Goal: Transaction & Acquisition: Purchase product/service

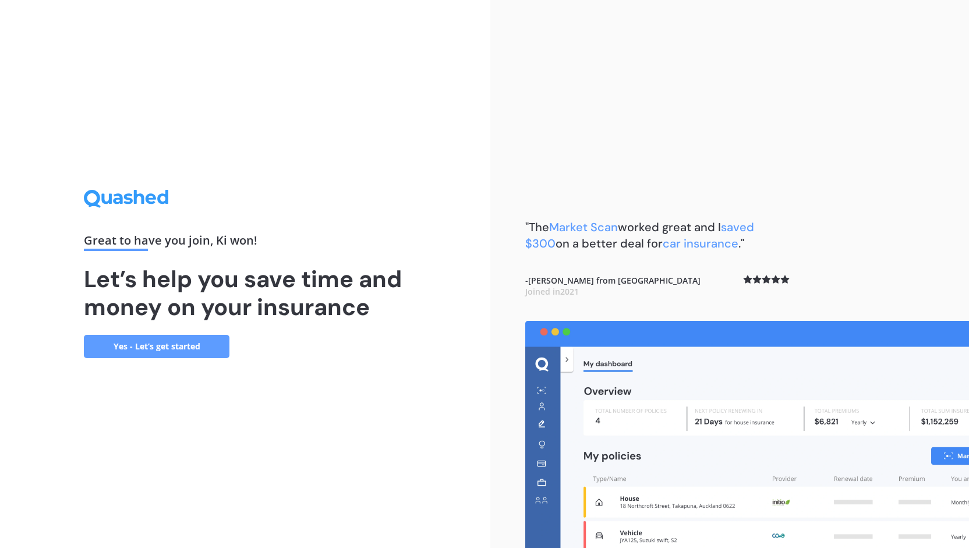
click at [180, 342] on link "Yes - Let’s get started" at bounding box center [157, 346] width 146 height 23
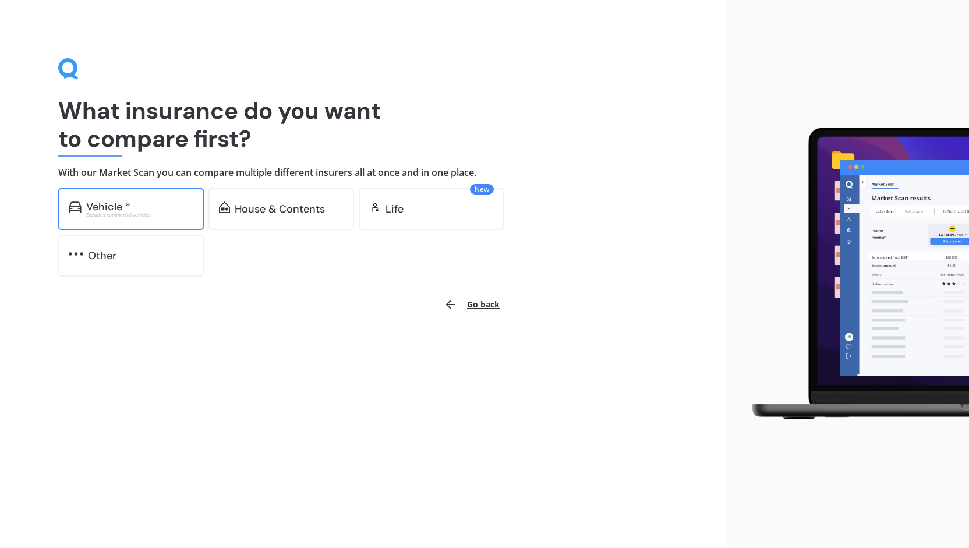
click at [135, 203] on div "Vehicle *" at bounding box center [139, 207] width 107 height 12
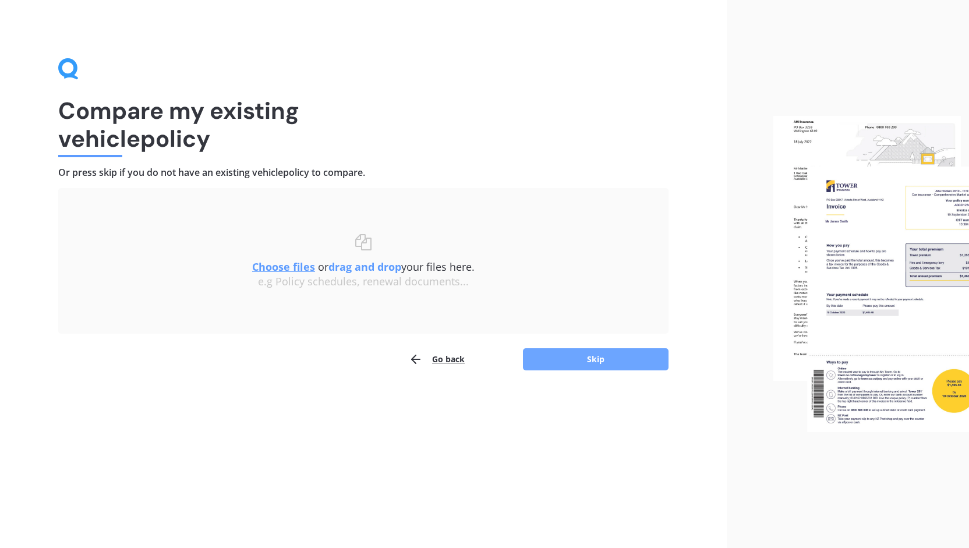
click at [611, 359] on button "Skip" at bounding box center [596, 359] width 146 height 22
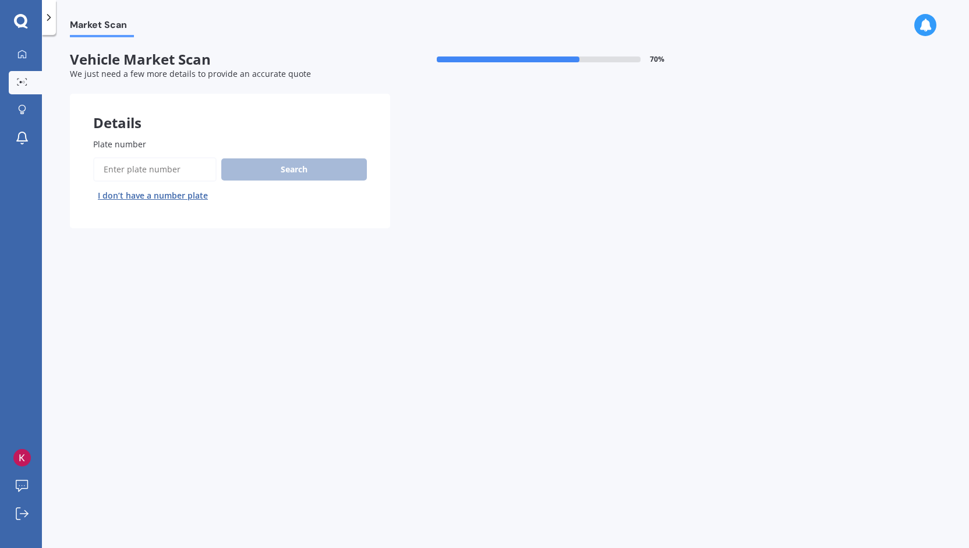
click at [149, 171] on input "Plate number" at bounding box center [155, 169] width 124 height 24
type input "rhs965"
click at [346, 161] on button "Search" at bounding box center [294, 169] width 146 height 22
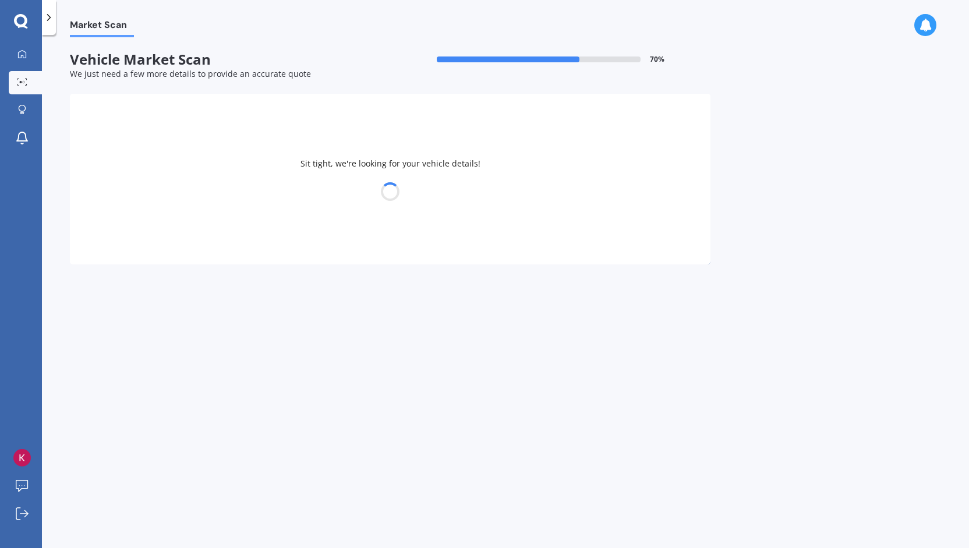
select select "KIA"
select select "SELTOS"
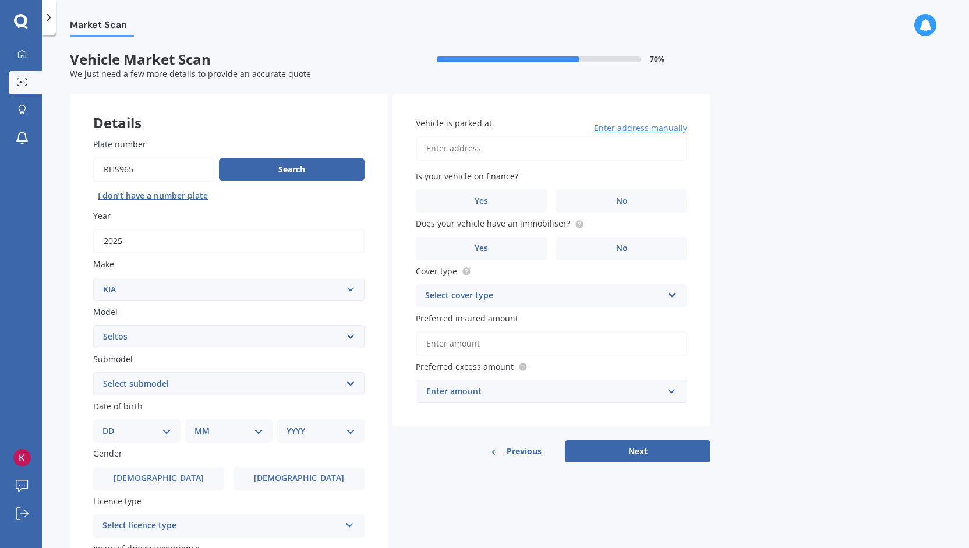
click at [555, 149] on input "Vehicle is parked at" at bounding box center [551, 148] width 271 height 24
type input "[STREET_ADDRESS]"
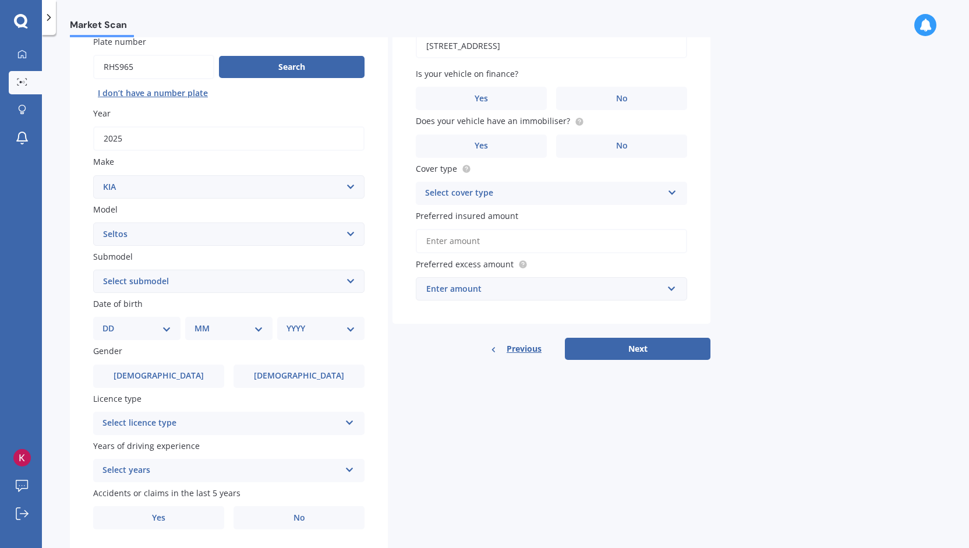
scroll to position [117, 0]
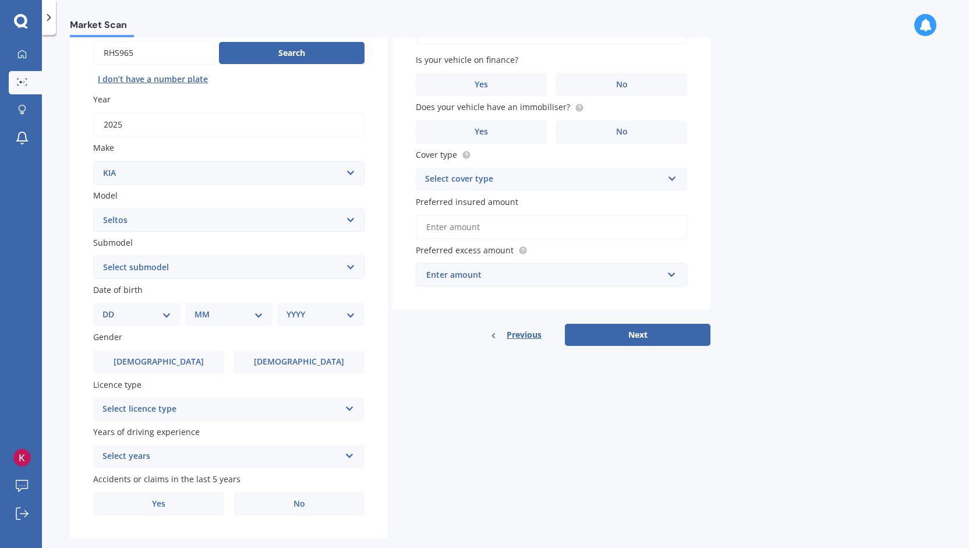
click at [137, 272] on select "Select submodel (All Other) EX petrol 4WD Ltd petrol 4WD Ltd petrol turbo LTD2.…" at bounding box center [228, 267] width 271 height 23
select select "LTD2.0P/IV"
click at [93, 256] on select "Select submodel (All Other) EX petrol 4WD Ltd petrol 4WD Ltd petrol turbo LTD2.…" at bounding box center [228, 267] width 271 height 23
click at [124, 315] on select "DD 01 02 03 04 05 06 07 08 09 10 11 12 13 14 15 16 17 18 19 20 21 22 23 24 25 2…" at bounding box center [137, 314] width 69 height 13
select select "10"
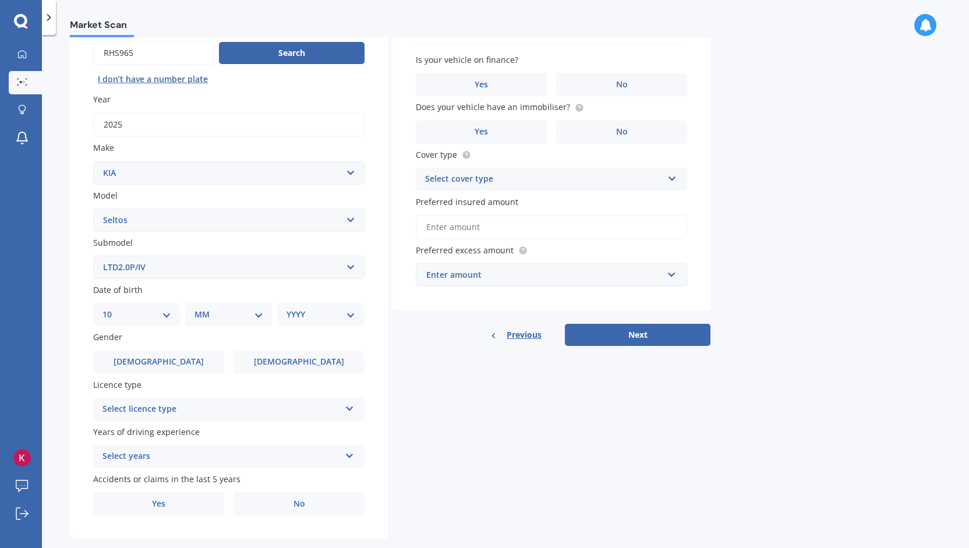
click at [112, 309] on select "DD 01 02 03 04 05 06 07 08 09 10 11 12 13 14 15 16 17 18 19 20 21 22 23 24 25 2…" at bounding box center [137, 314] width 69 height 13
click at [239, 319] on select "MM 01 02 03 04 05 06 07 08 09 10 11 12" at bounding box center [231, 314] width 64 height 13
select select "02"
click at [199, 309] on select "MM 01 02 03 04 05 06 07 08 09 10 11 12" at bounding box center [231, 314] width 64 height 13
click at [316, 320] on select "YYYY 2025 2024 2023 2022 2021 2020 2019 2018 2017 2016 2015 2014 2013 2012 2011…" at bounding box center [319, 314] width 64 height 13
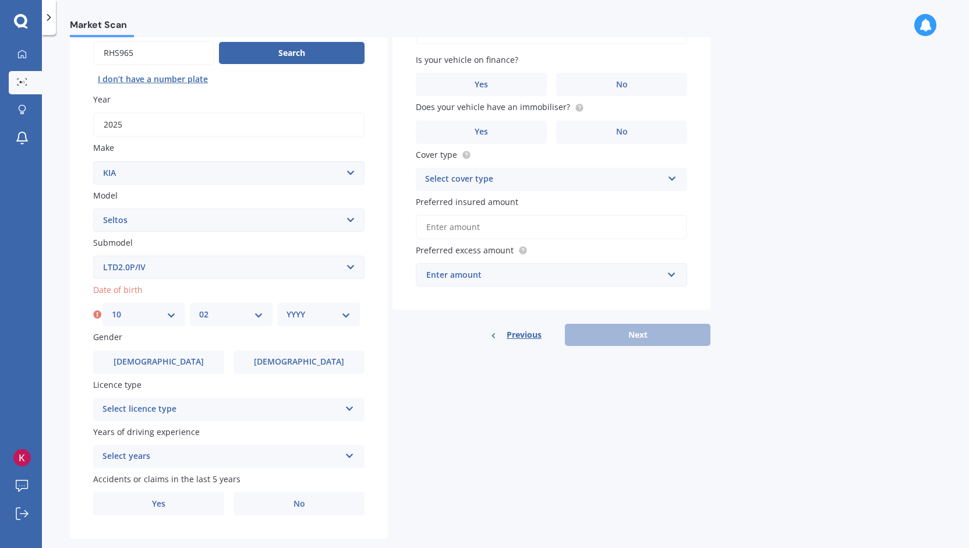
select select "1993"
click at [287, 309] on select "YYYY 2025 2024 2023 2022 2021 2020 2019 2018 2017 2016 2015 2014 2013 2012 2011…" at bounding box center [319, 314] width 64 height 13
click at [51, 326] on div "Market Scan Vehicle Market Scan 70 % We just need a few more details to provide…" at bounding box center [505, 293] width 927 height 513
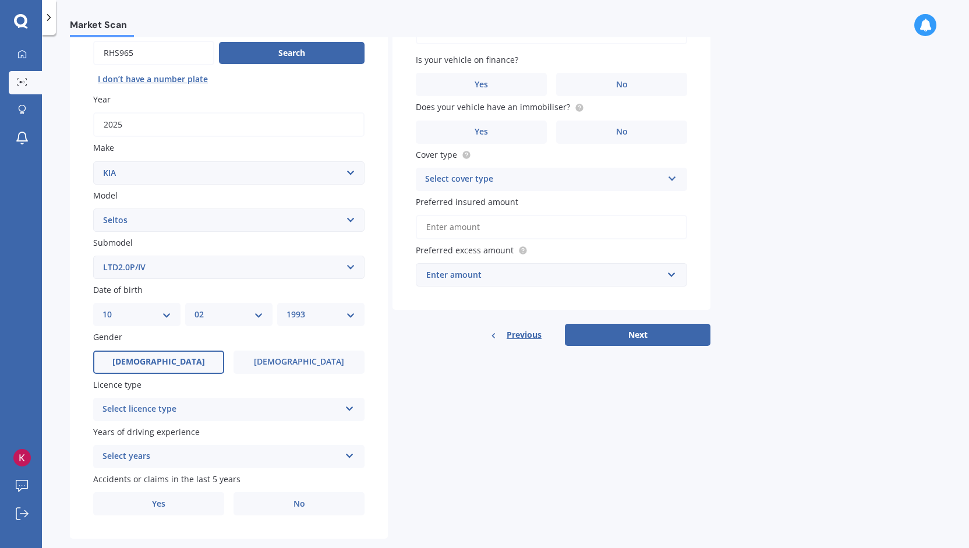
click at [156, 372] on label "[DEMOGRAPHIC_DATA]" at bounding box center [158, 362] width 131 height 23
click at [0, 0] on input "[DEMOGRAPHIC_DATA]" at bounding box center [0, 0] width 0 height 0
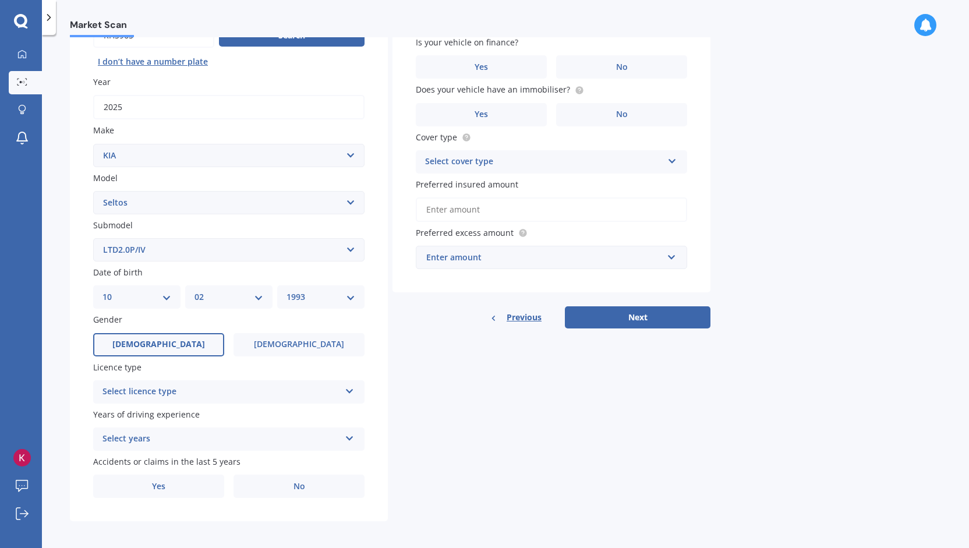
scroll to position [139, 0]
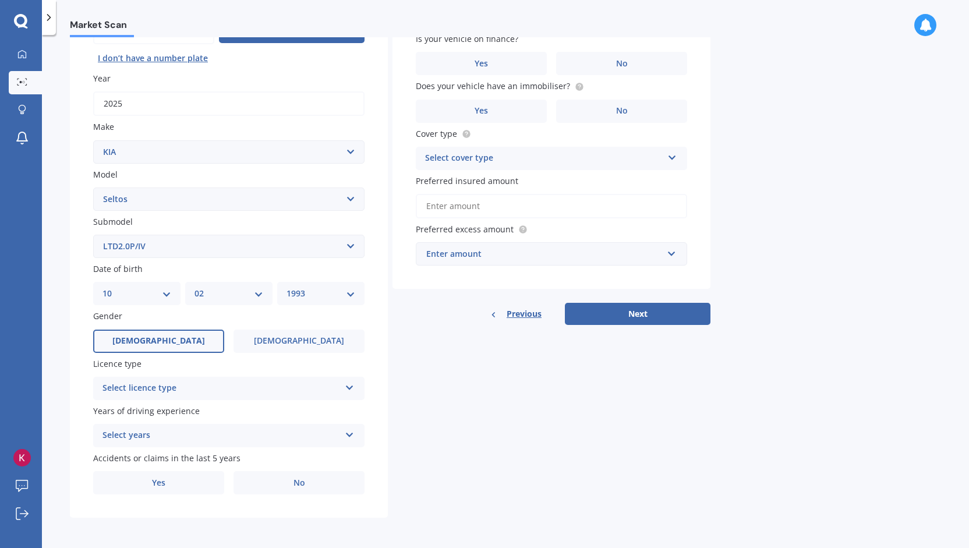
click at [166, 382] on div "Select licence type" at bounding box center [222, 389] width 238 height 14
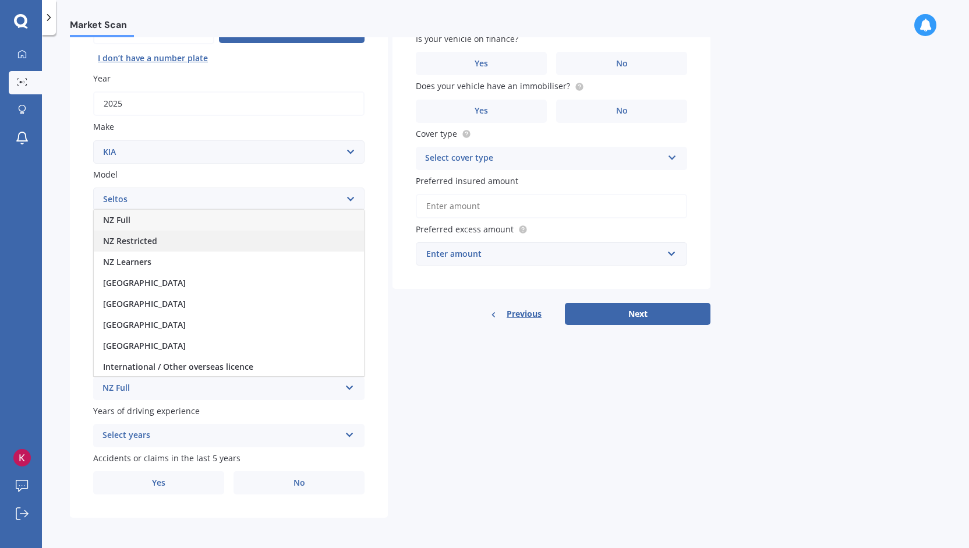
click at [157, 236] on div "NZ Restricted" at bounding box center [229, 241] width 270 height 21
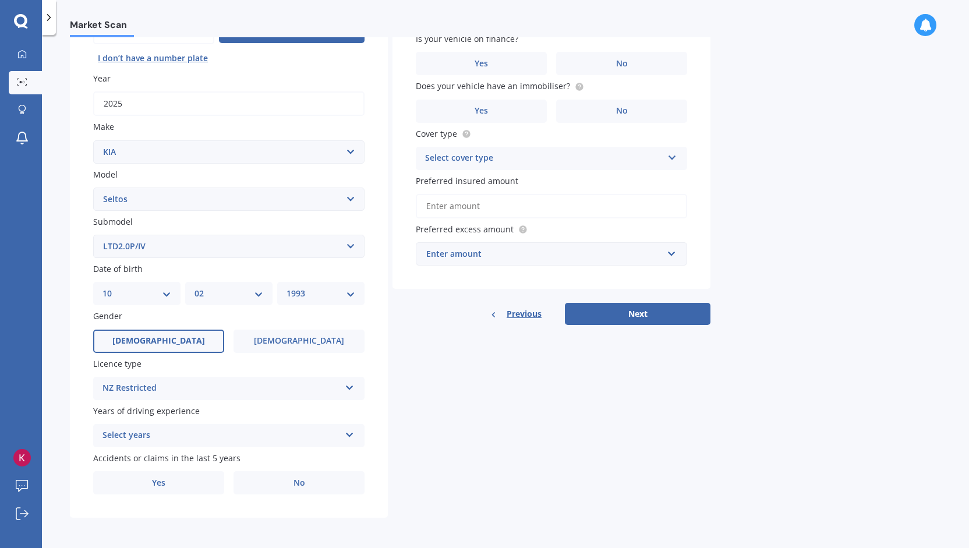
click at [171, 435] on div "Select years" at bounding box center [222, 436] width 238 height 14
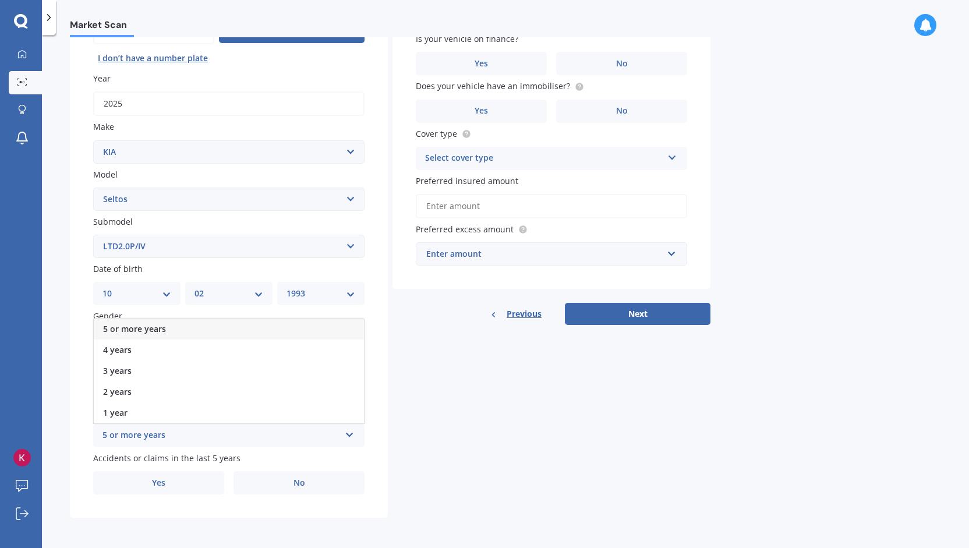
click at [160, 326] on span "5 or more years" at bounding box center [134, 328] width 63 height 11
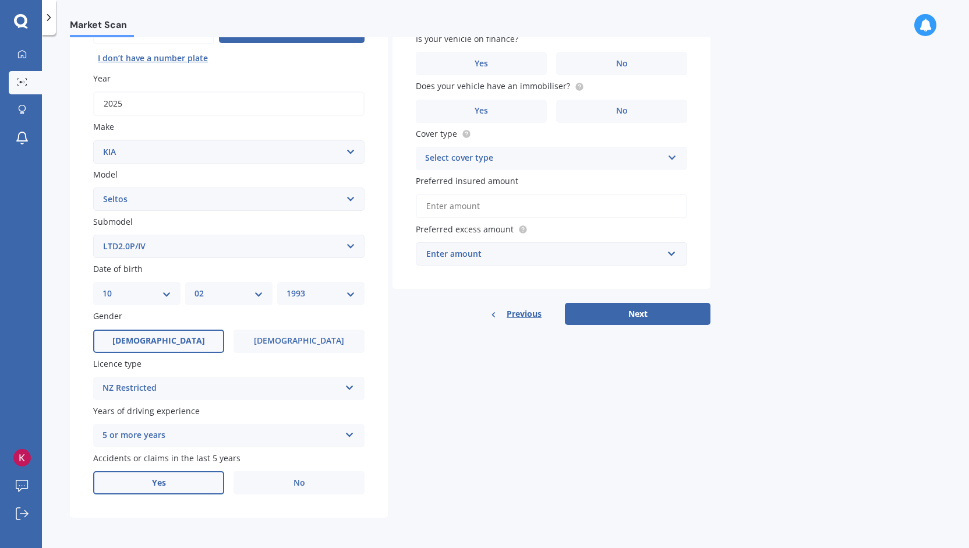
click at [184, 482] on label "Yes" at bounding box center [158, 482] width 131 height 23
click at [0, 0] on input "Yes" at bounding box center [0, 0] width 0 height 0
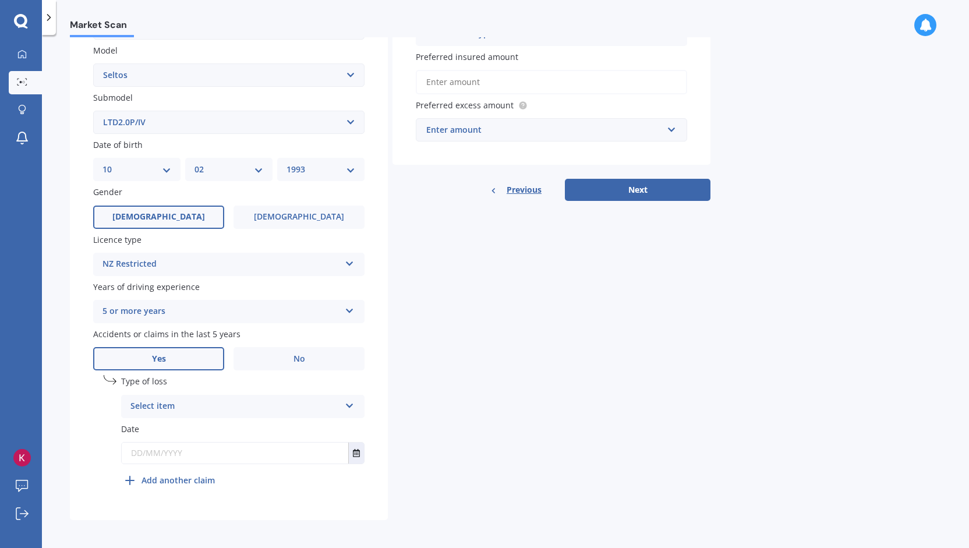
scroll to position [266, 0]
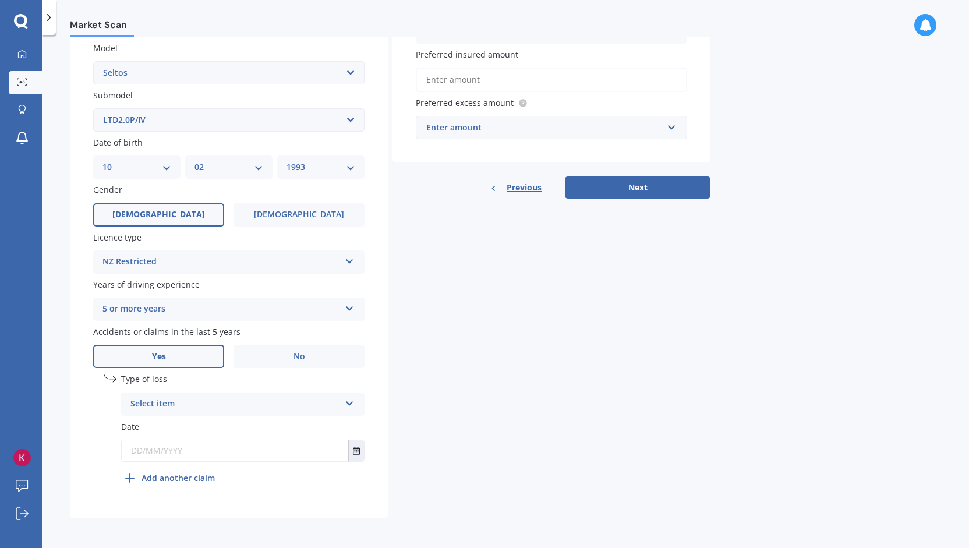
click at [226, 400] on div "Select item" at bounding box center [235, 404] width 210 height 14
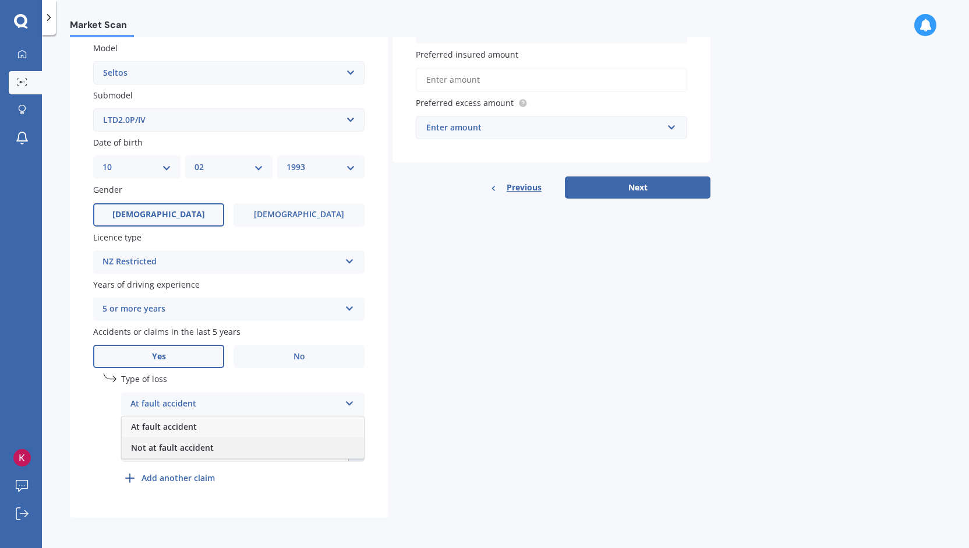
click at [219, 441] on div "Not at fault accident" at bounding box center [243, 448] width 242 height 21
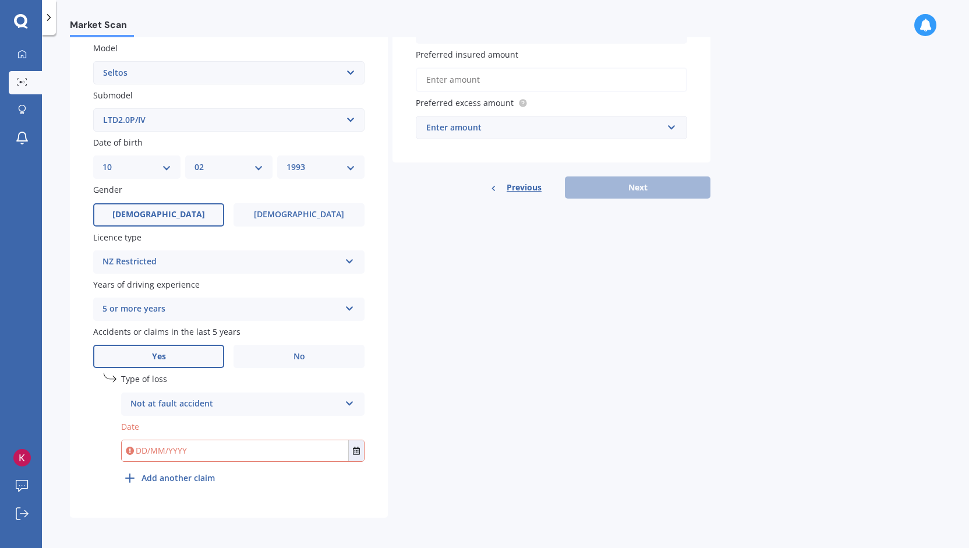
click at [219, 444] on input "text" at bounding box center [235, 450] width 227 height 21
click at [352, 456] on button "Select date" at bounding box center [356, 450] width 16 height 21
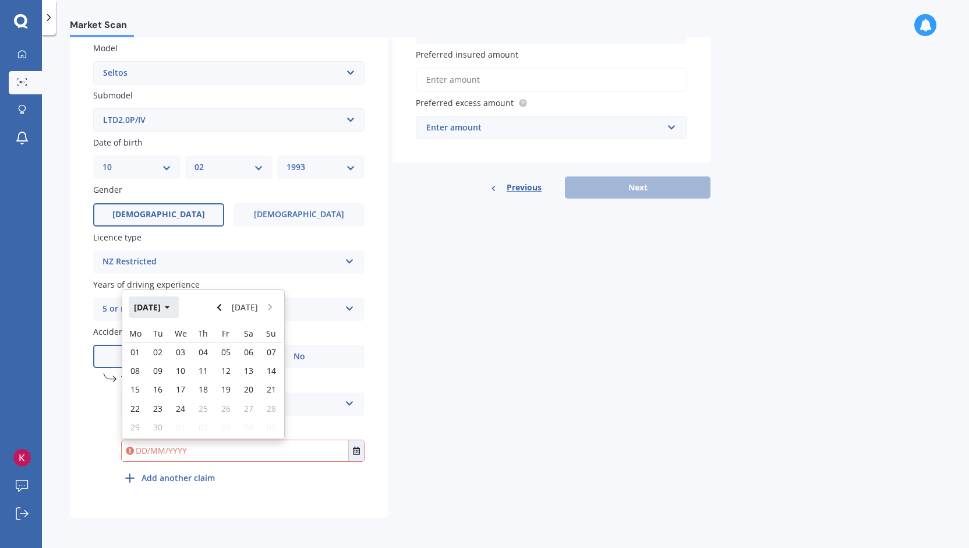
click at [179, 308] on button "[DATE]" at bounding box center [154, 307] width 50 height 21
click at [235, 381] on div "[DATE]" at bounding box center [223, 381] width 40 height 37
drag, startPoint x: 195, startPoint y: 425, endPoint x: 207, endPoint y: 419, distance: 13.6
click at [195, 424] on div "31" at bounding box center [203, 427] width 23 height 19
type input "[DATE]"
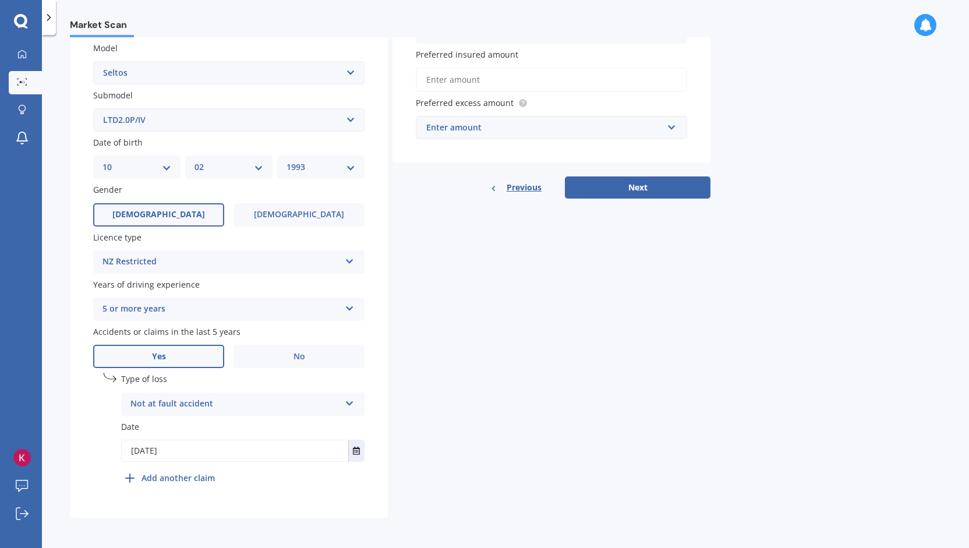
click at [510, 402] on div "Details Plate number Search I don’t have a number plate Year [DATE] Make Select…" at bounding box center [390, 174] width 641 height 688
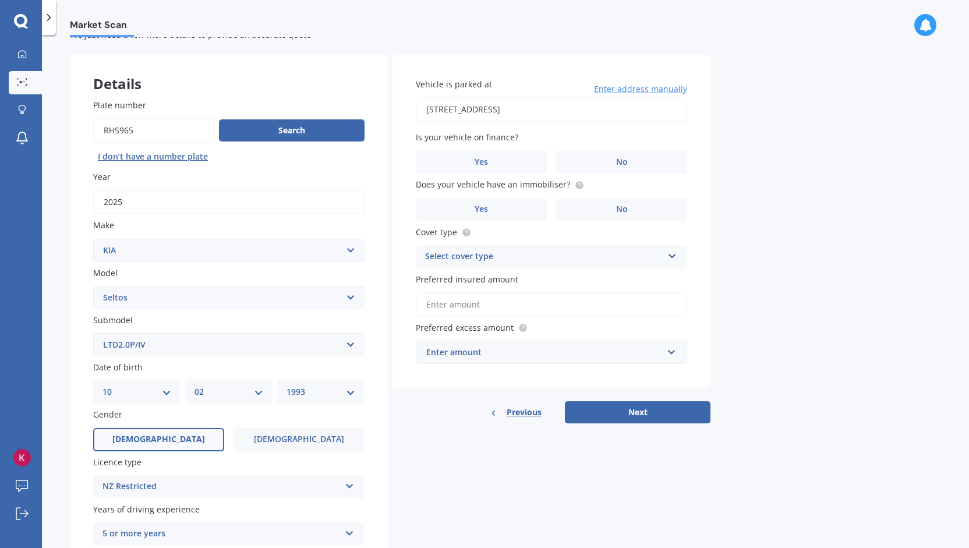
scroll to position [33, 0]
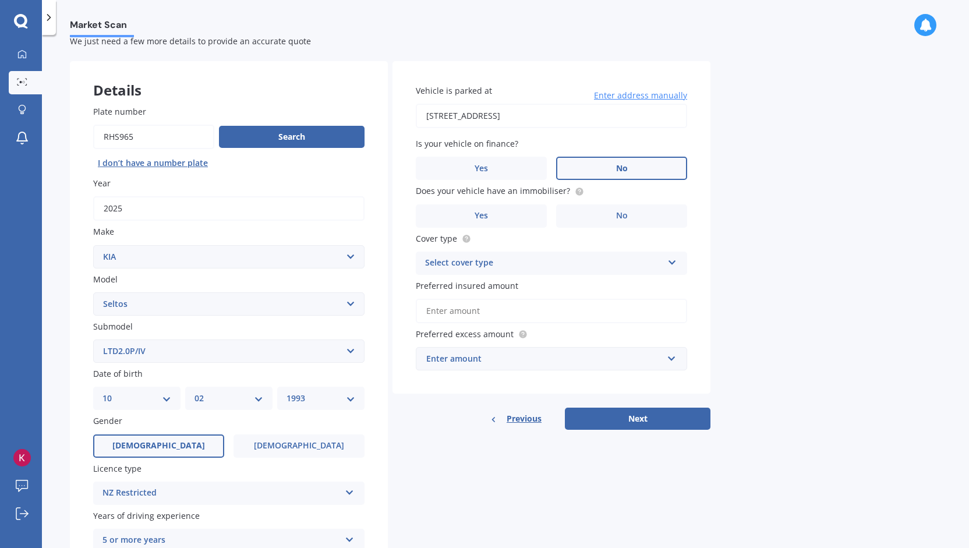
click at [581, 168] on label "No" at bounding box center [621, 168] width 131 height 23
click at [0, 0] on input "No" at bounding box center [0, 0] width 0 height 0
click at [505, 222] on label "Yes" at bounding box center [481, 215] width 131 height 23
click at [0, 0] on input "Yes" at bounding box center [0, 0] width 0 height 0
click at [512, 266] on div "Select cover type" at bounding box center [544, 263] width 238 height 14
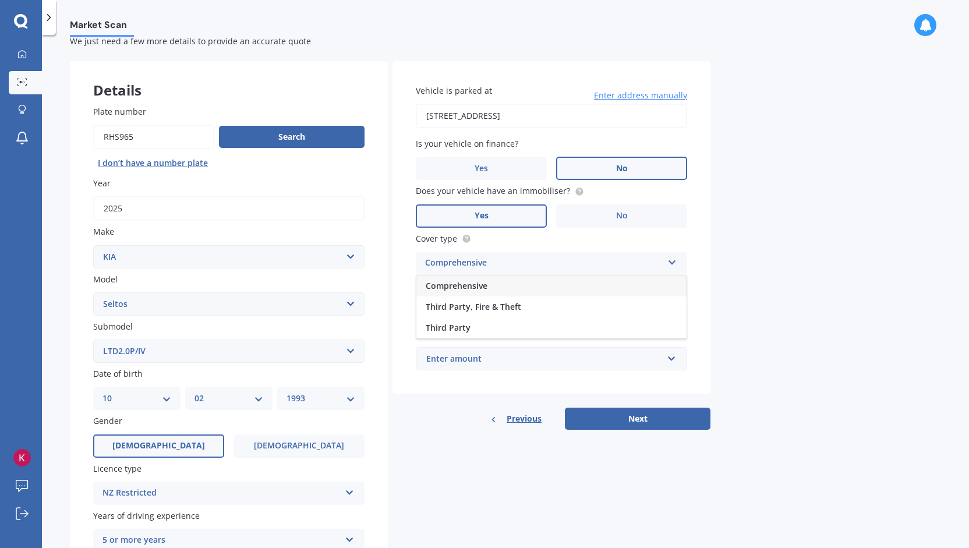
click at [506, 291] on div "Comprehensive" at bounding box center [552, 286] width 270 height 21
click at [524, 313] on input "Preferred insured amount" at bounding box center [551, 311] width 271 height 24
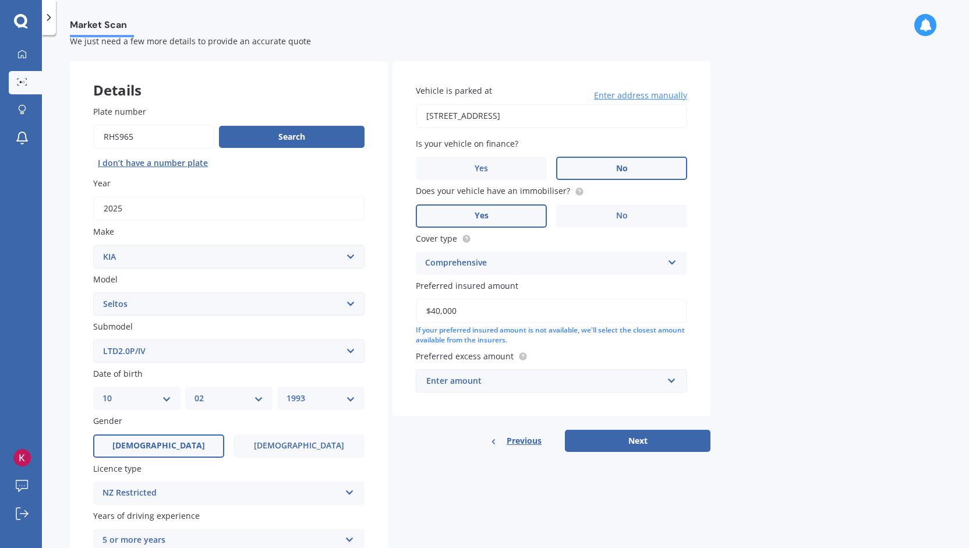
type input "$40,000"
click at [763, 310] on div "Market Scan Vehicle Market Scan 70 % We just need a few more details to provide…" at bounding box center [505, 293] width 927 height 513
click at [569, 373] on input "text" at bounding box center [547, 381] width 261 height 22
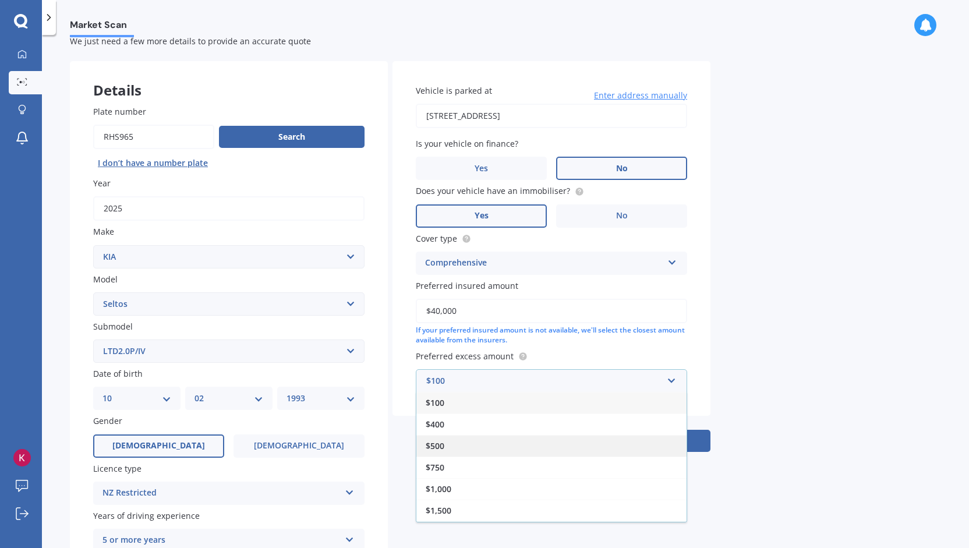
click at [486, 440] on div "$500" at bounding box center [552, 446] width 270 height 22
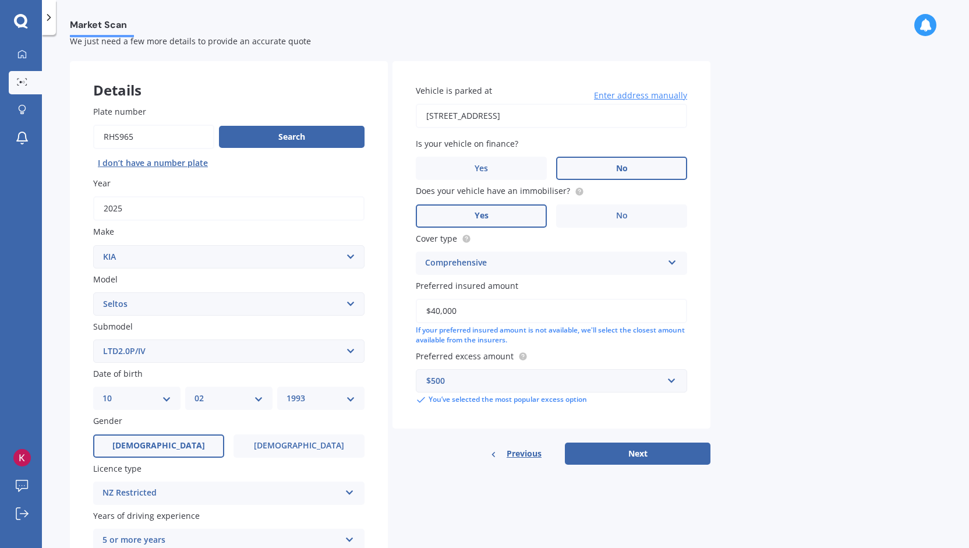
click at [620, 453] on button "Next" at bounding box center [638, 454] width 146 height 22
select select "10"
select select "02"
select select "1993"
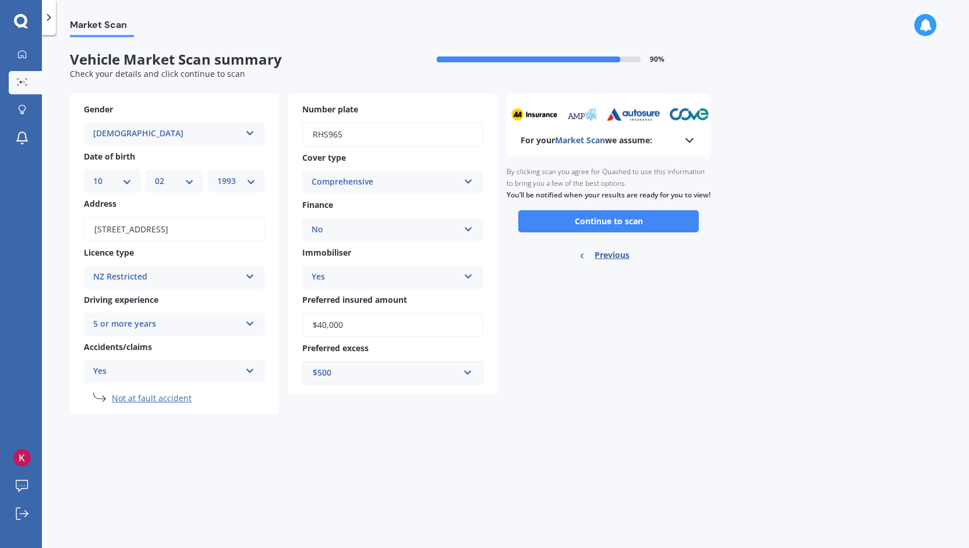
scroll to position [0, 0]
click at [580, 232] on button "Continue to scan" at bounding box center [608, 221] width 181 height 22
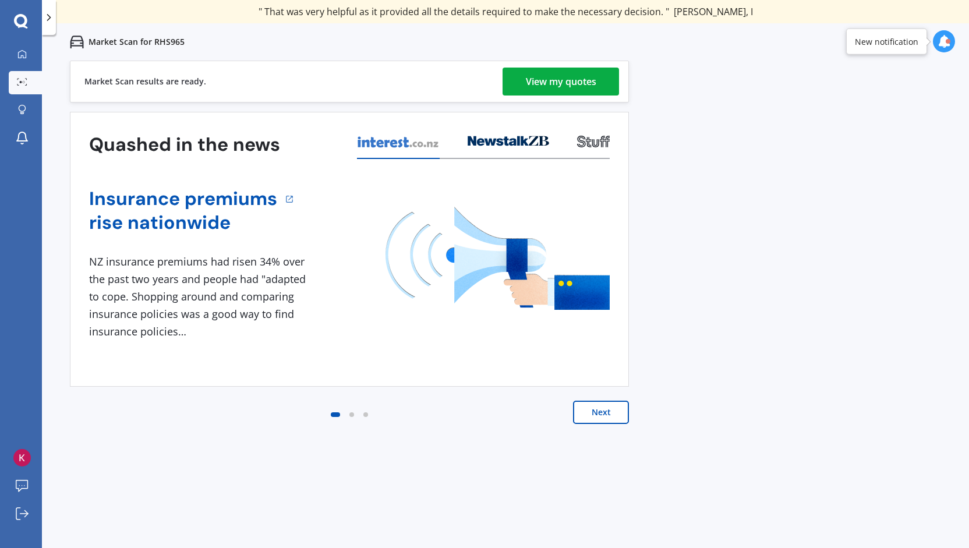
click at [566, 88] on div "View my quotes" at bounding box center [561, 82] width 70 height 28
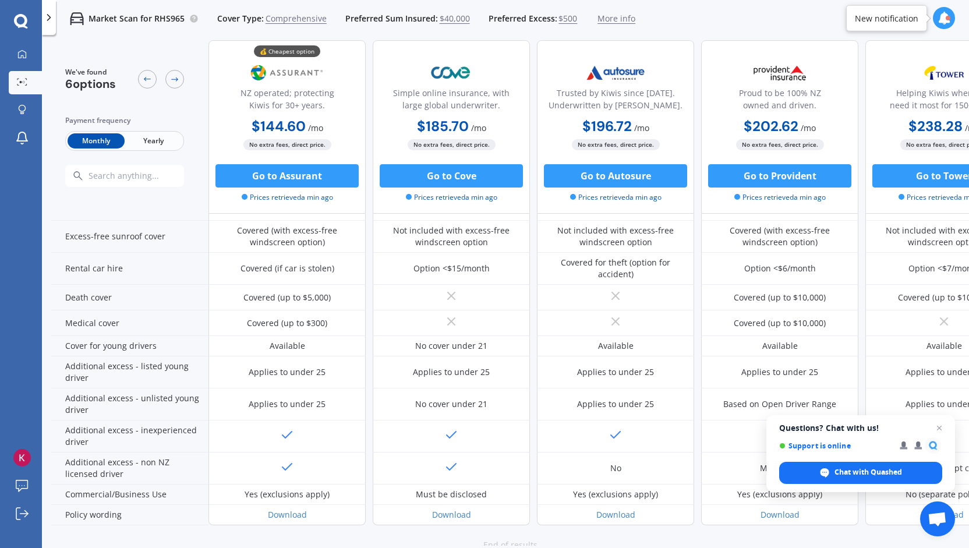
scroll to position [499, 0]
